Goal: Task Accomplishment & Management: Manage account settings

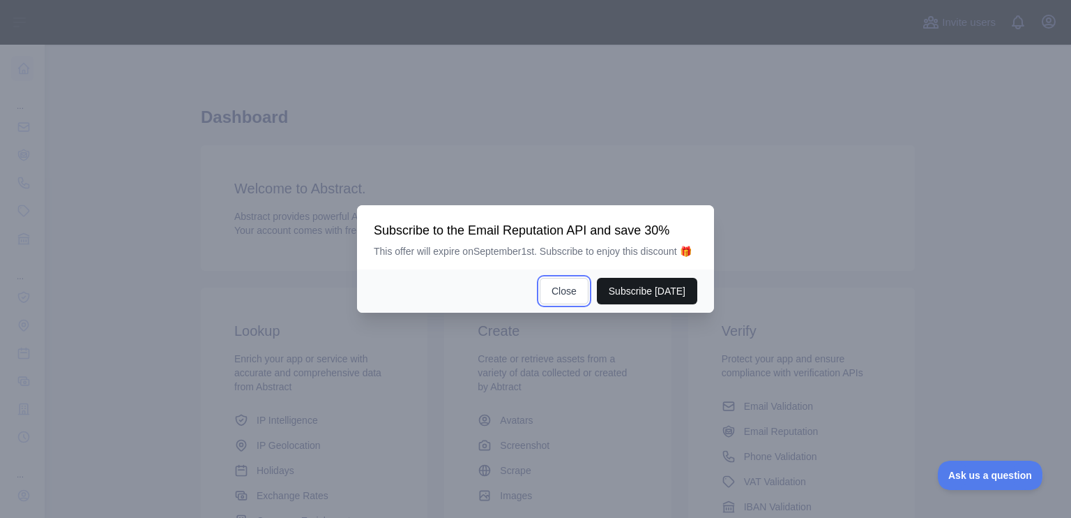
drag, startPoint x: 572, startPoint y: 302, endPoint x: 661, endPoint y: 290, distance: 89.4
click at [661, 290] on div "Subscribe [DATE] Close" at bounding box center [535, 290] width 357 height 43
click at [661, 290] on button "Subscribe [DATE]" at bounding box center [647, 291] width 100 height 27
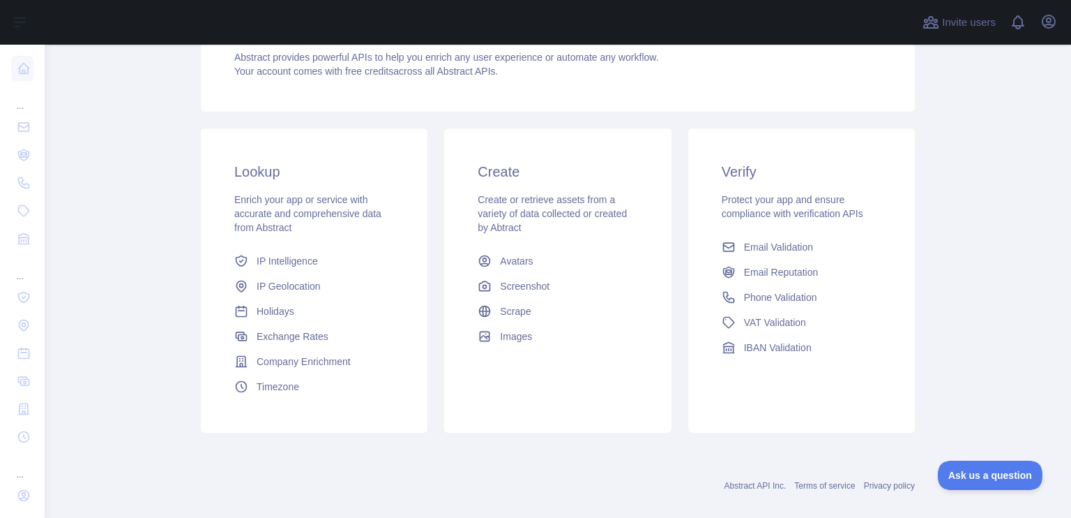
scroll to position [232, 0]
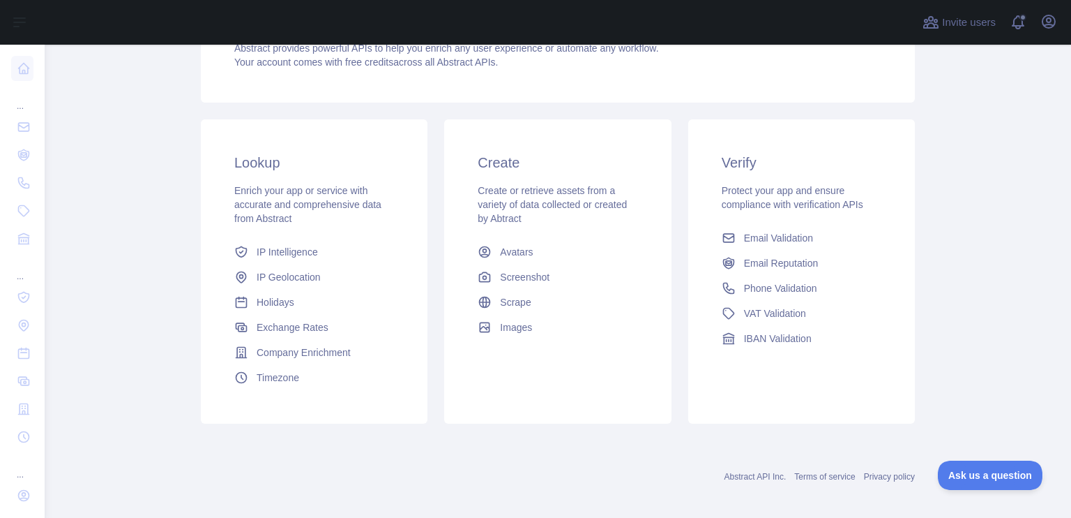
drag, startPoint x: 586, startPoint y: 148, endPoint x: 632, endPoint y: 151, distance: 46.2
click at [614, 151] on div "Create Create or retrieve assets from a variety of data collected or created by…" at bounding box center [557, 246] width 227 height 254
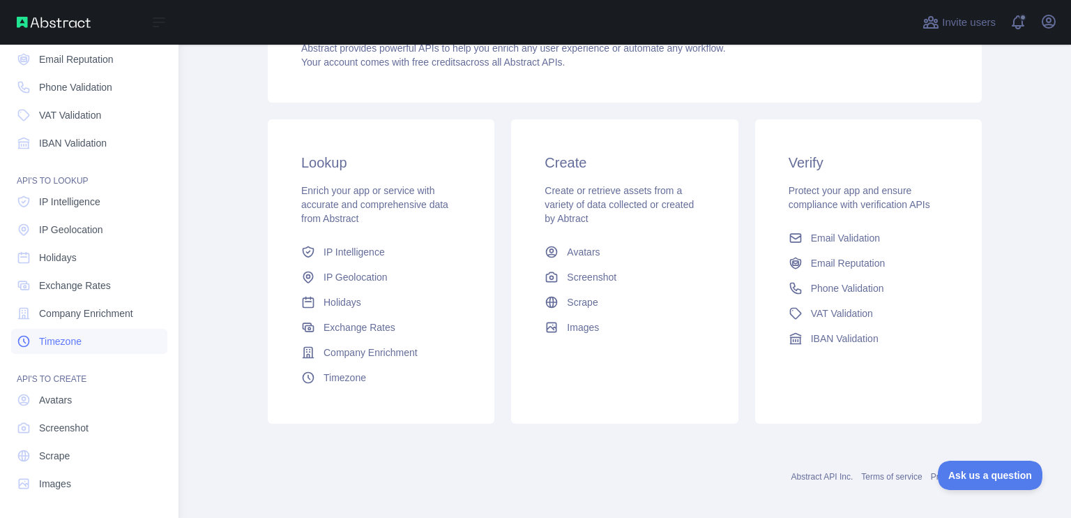
scroll to position [0, 0]
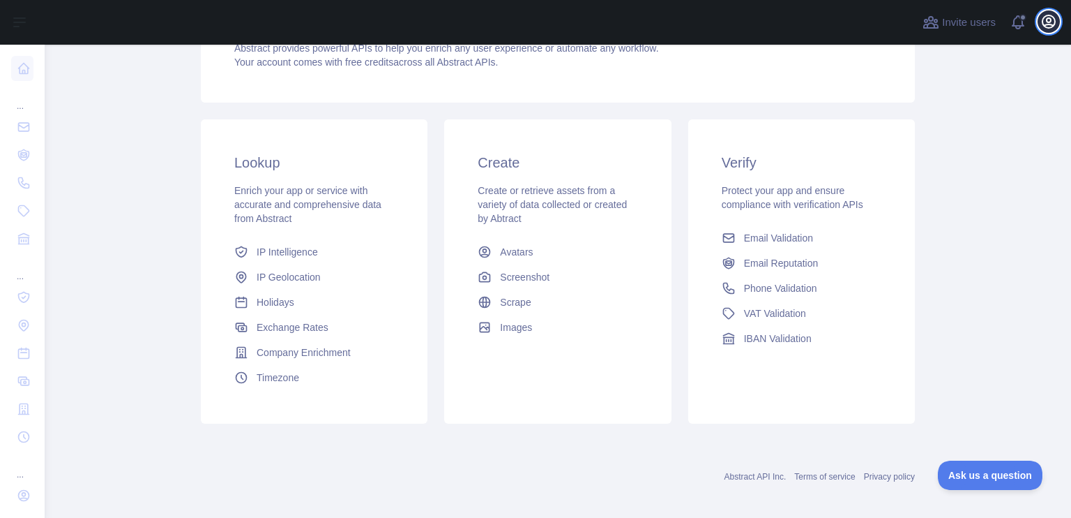
click at [1045, 24] on icon "button" at bounding box center [1049, 21] width 17 height 17
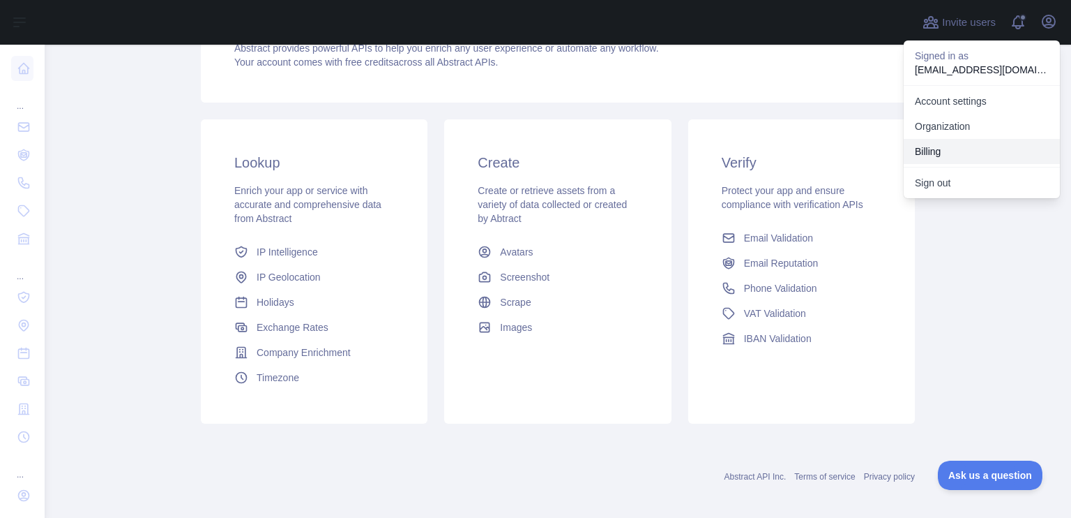
click at [947, 149] on button "Billing" at bounding box center [982, 151] width 156 height 25
